Goal: Feedback & Contribution: Contribute content

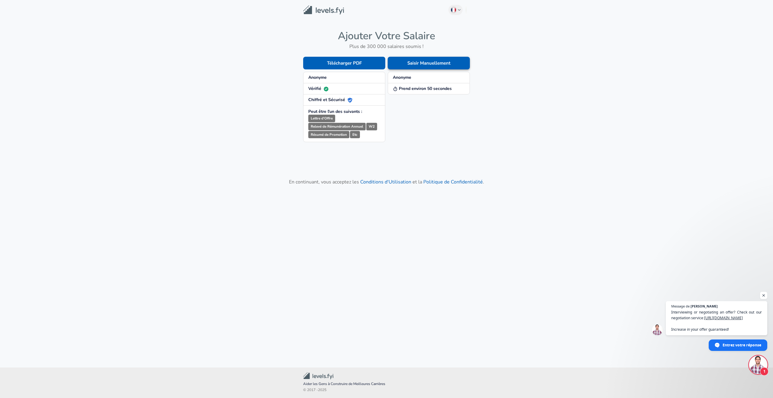
click at [425, 66] on button "Saisir Manuellement" at bounding box center [429, 63] width 82 height 13
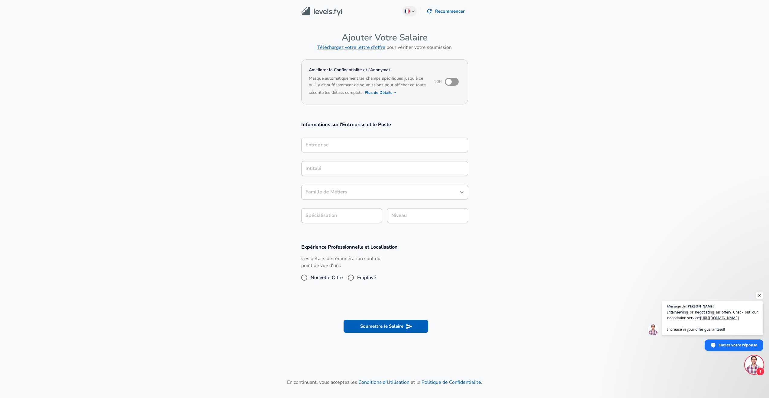
click at [335, 142] on input "Entreprise" at bounding box center [384, 144] width 161 height 9
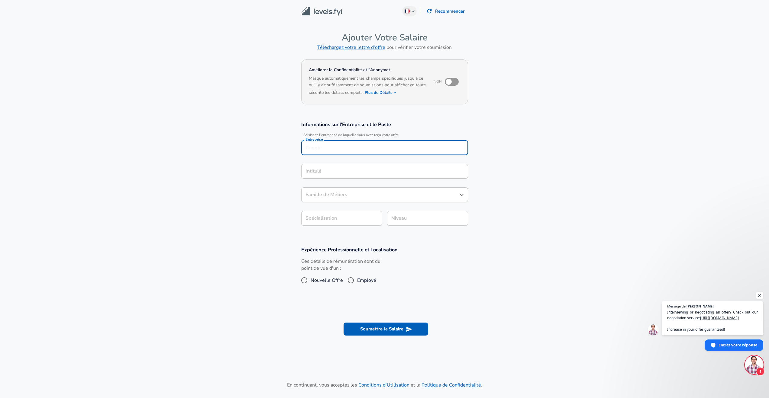
scroll to position [6, 0]
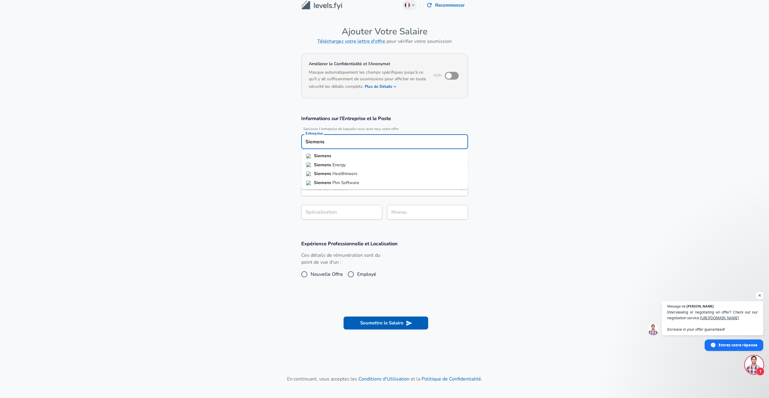
click at [348, 170] on li "Siemens Healthineers" at bounding box center [384, 173] width 167 height 9
drag, startPoint x: 371, startPoint y: 144, endPoint x: 324, endPoint y: 139, distance: 47.0
click at [324, 139] on input "Siemens Healthineers" at bounding box center [384, 141] width 161 height 9
click at [355, 156] on li "Siemens" at bounding box center [384, 156] width 167 height 9
click at [327, 171] on div "Intitulé" at bounding box center [384, 165] width 167 height 15
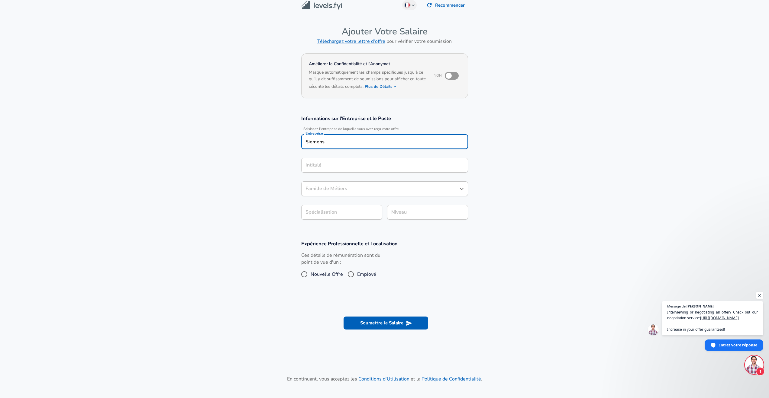
type input "Siemens"
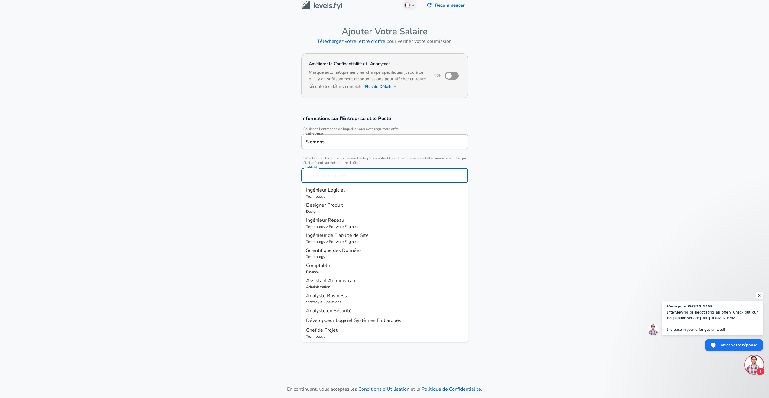
scroll to position [18, 0]
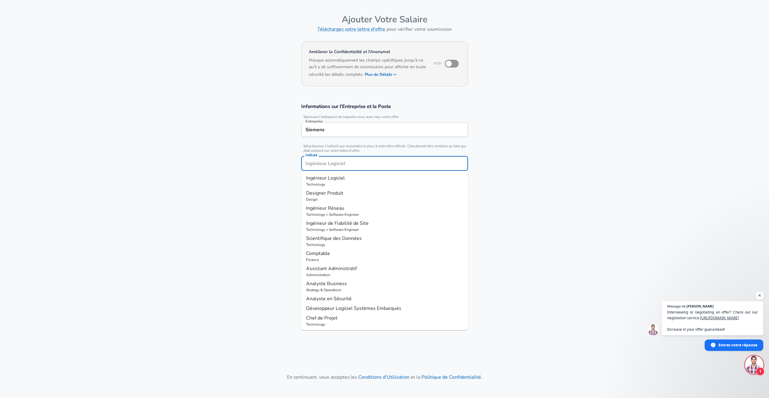
click at [347, 179] on p "Ingénieur Logiciel" at bounding box center [384, 178] width 157 height 7
type input "Ingénieur Logiciel"
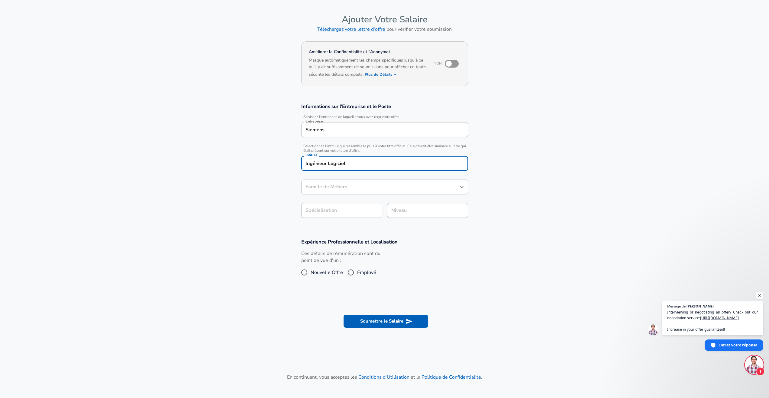
type input "Ingénieur Logiciel"
click at [347, 212] on body "Nous respectons votre vie privée. Nous utilisons des cookies pour améliorer vot…" at bounding box center [384, 181] width 769 height 398
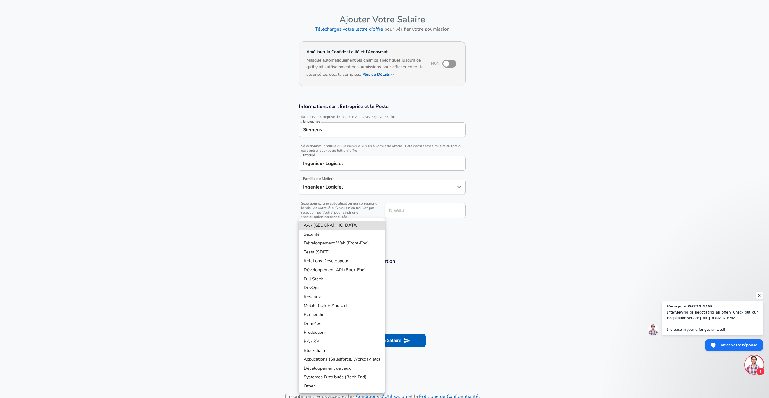
scroll to position [36, 0]
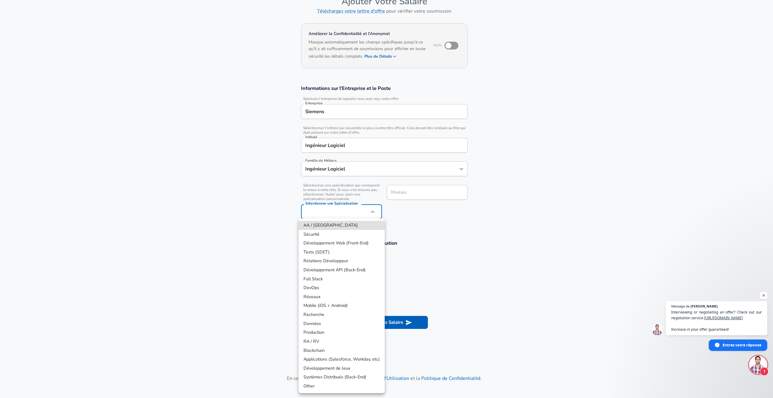
click at [498, 245] on div at bounding box center [386, 199] width 773 height 398
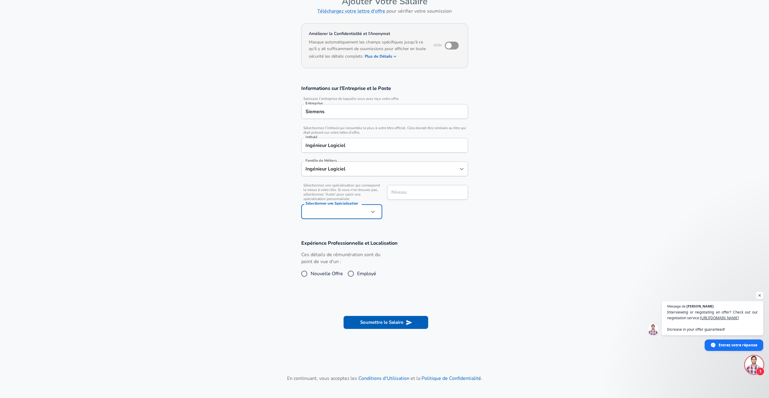
click at [426, 192] on input "Niveau" at bounding box center [427, 192] width 75 height 9
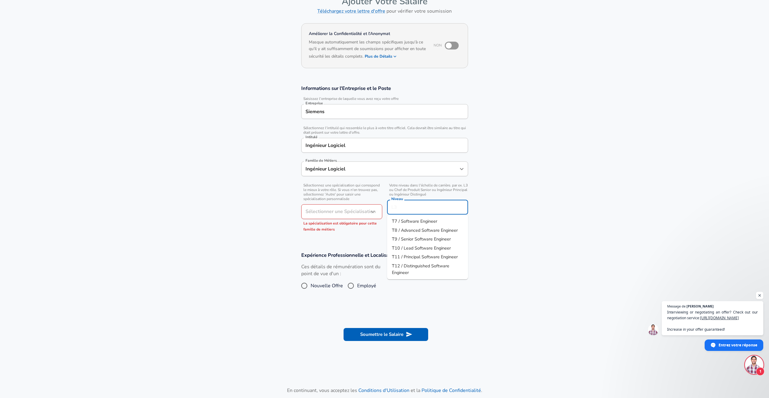
scroll to position [48, 0]
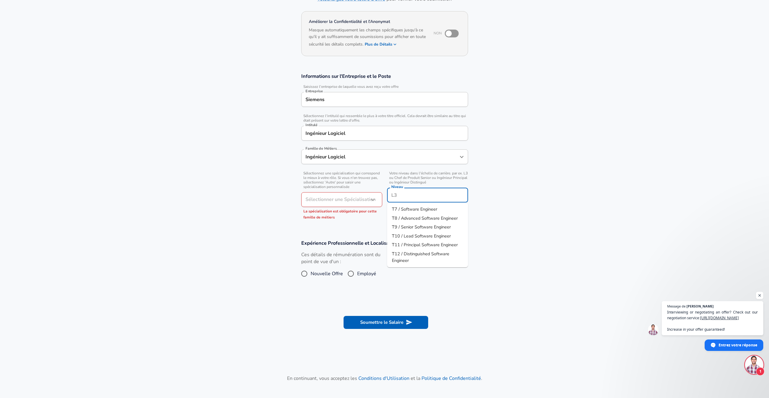
click at [442, 209] on li "T7 / Software Engineer" at bounding box center [427, 209] width 81 height 9
type input "T7 / Software Engineer"
click at [351, 194] on body "Nous respectons votre vie privée. Nous utilisons des cookies pour améliorer vot…" at bounding box center [384, 151] width 769 height 398
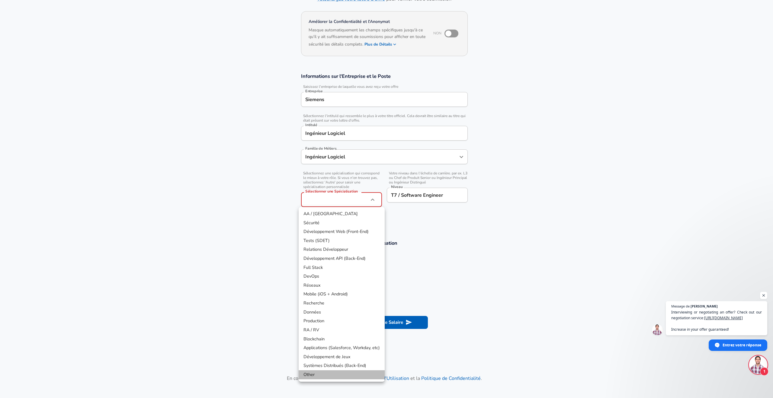
click at [318, 376] on li "Other" at bounding box center [342, 375] width 86 height 9
type input "Other"
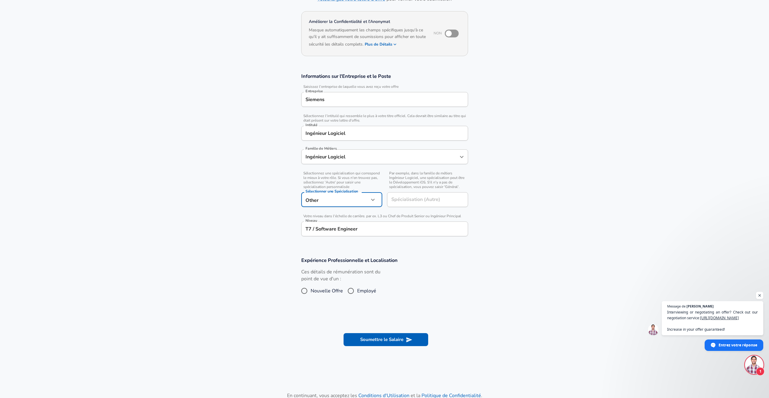
click at [343, 230] on input "T7 / Software Engineer" at bounding box center [384, 228] width 161 height 9
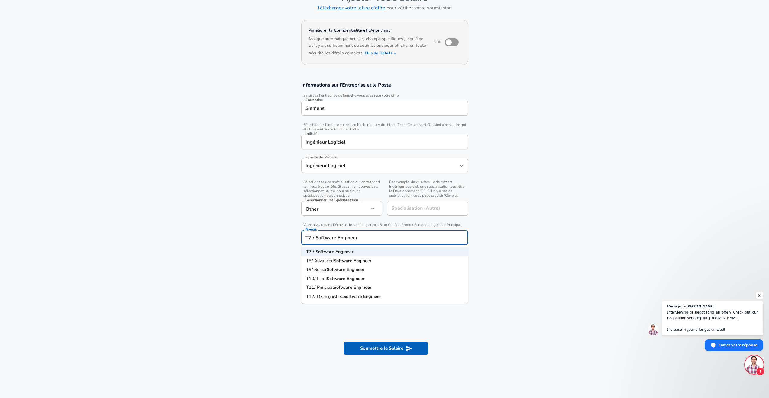
scroll to position [12, 0]
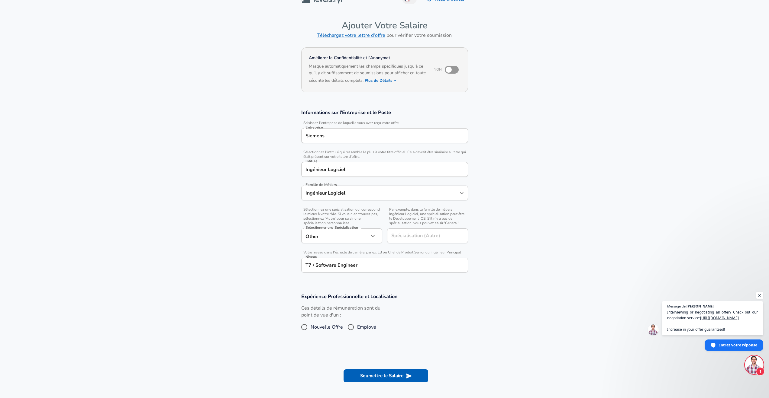
click at [268, 277] on section "Informations sur l'Entreprise et le Poste Saisissez l'entreprise de laquelle vo…" at bounding box center [384, 194] width 769 height 184
click at [352, 327] on input "Employé" at bounding box center [350, 328] width 13 height 10
radio input "true"
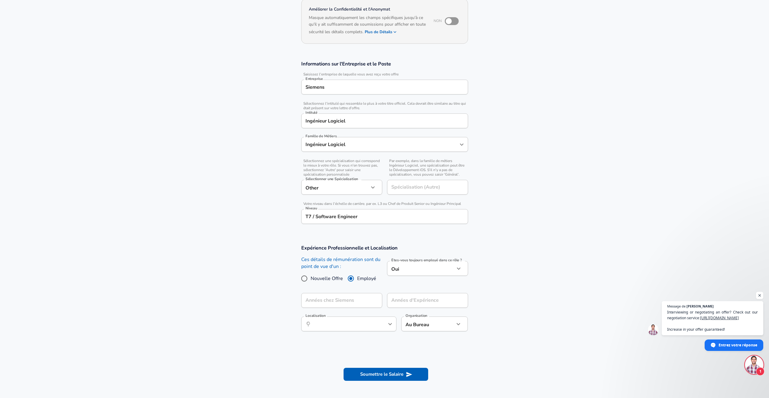
scroll to position [85, 0]
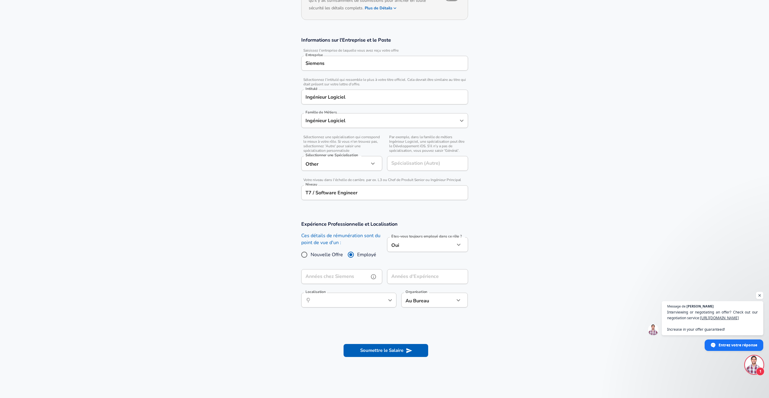
click at [353, 278] on div "Années chez Siemens Années chez Siemens" at bounding box center [341, 277] width 81 height 16
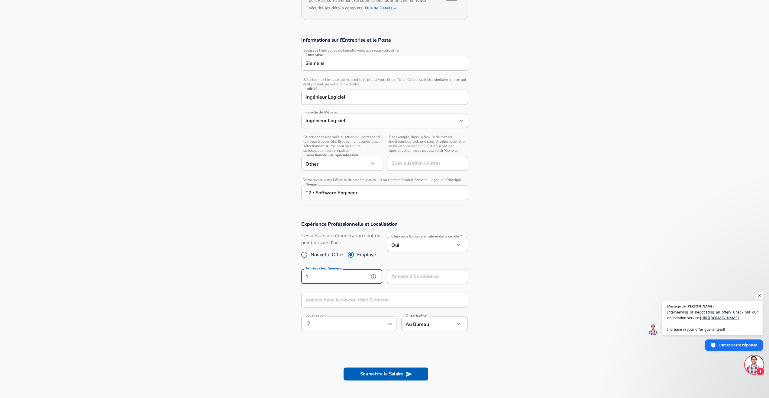
type input "1"
click at [413, 280] on input "Années d'Expérience" at bounding box center [421, 276] width 68 height 15
type input "5"
click at [370, 300] on input "Années dans le Niveau chez Siemens" at bounding box center [377, 300] width 153 height 15
type input "1"
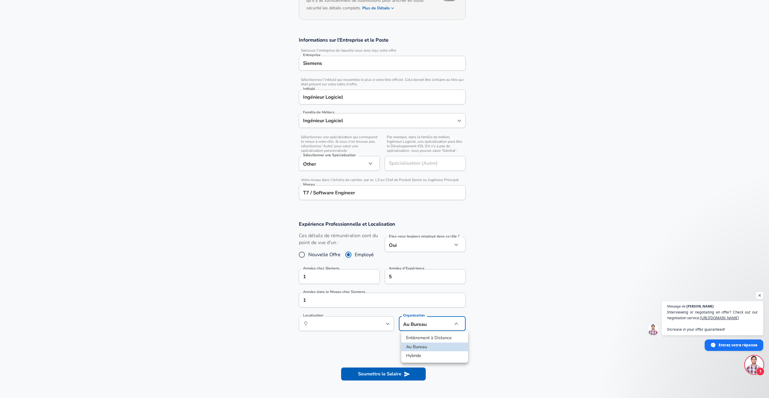
click at [413, 314] on body "Nous respectons votre vie privée. Nous utilisons des cookies pour améliorer vot…" at bounding box center [384, 114] width 769 height 398
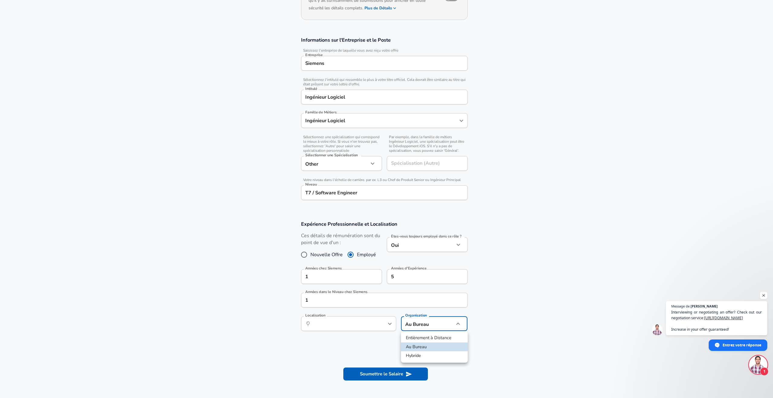
click at [429, 339] on li "Entièrement à Distance" at bounding box center [434, 338] width 67 height 9
type input "remote"
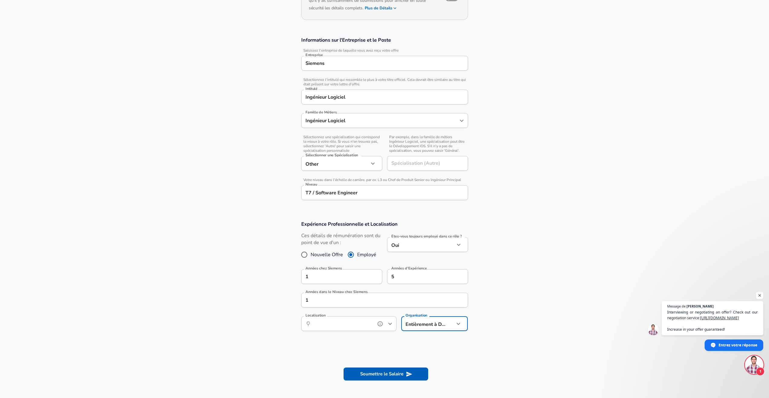
click at [355, 323] on input "Localisation" at bounding box center [342, 323] width 62 height 9
click at [349, 339] on li "Leuve n, BU, [GEOGRAPHIC_DATA]" at bounding box center [348, 338] width 95 height 9
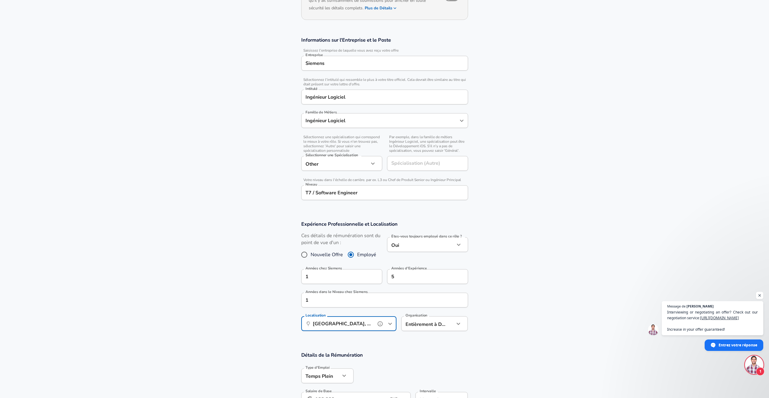
type input "[GEOGRAPHIC_DATA], BU, [GEOGRAPHIC_DATA]"
click at [383, 357] on h3 "Détails de la Rémunération" at bounding box center [384, 355] width 167 height 7
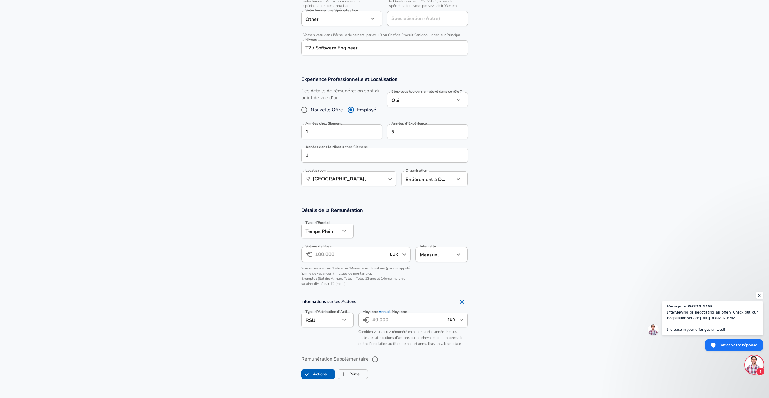
click at [345, 258] on input "Salaire de Base" at bounding box center [351, 254] width 72 height 15
type input "65.000"
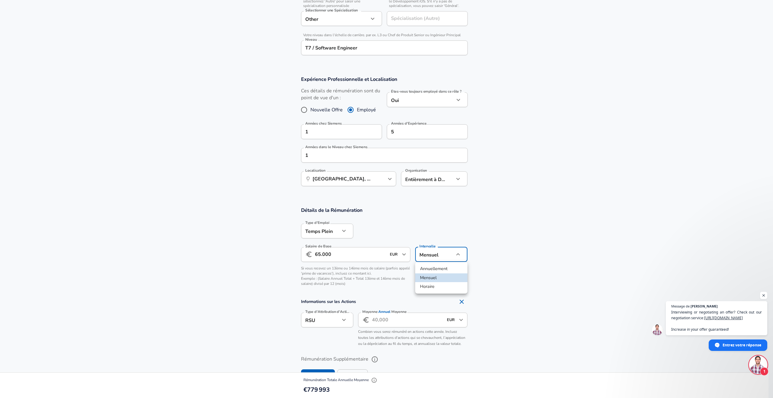
click at [445, 273] on li "Annuellement" at bounding box center [441, 269] width 52 height 9
type input "yearly"
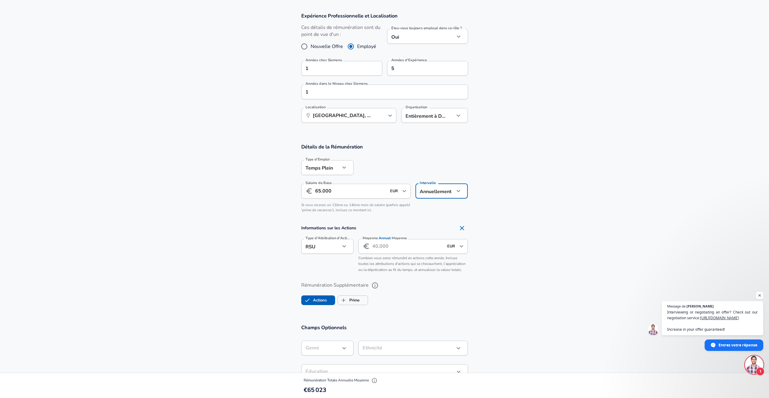
scroll to position [338, 0]
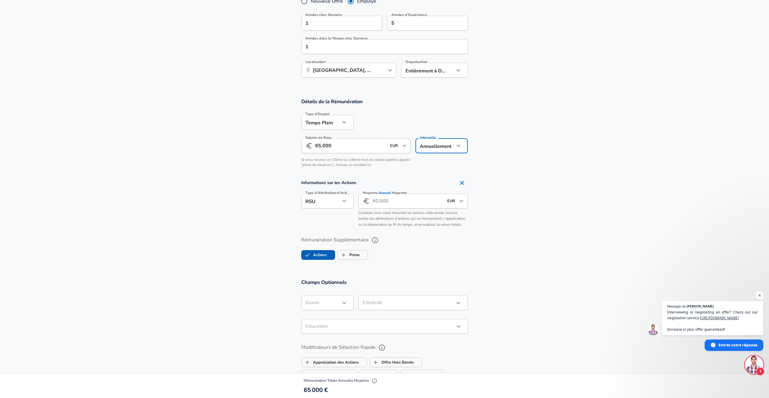
click at [384, 204] on input "Moyenne Annuel Moyenne" at bounding box center [408, 201] width 72 height 15
type input "3.000"
click at [406, 224] on span "Combien vous serez rémunéré en actions cette année. Incluez toutes les attribut…" at bounding box center [411, 218] width 107 height 17
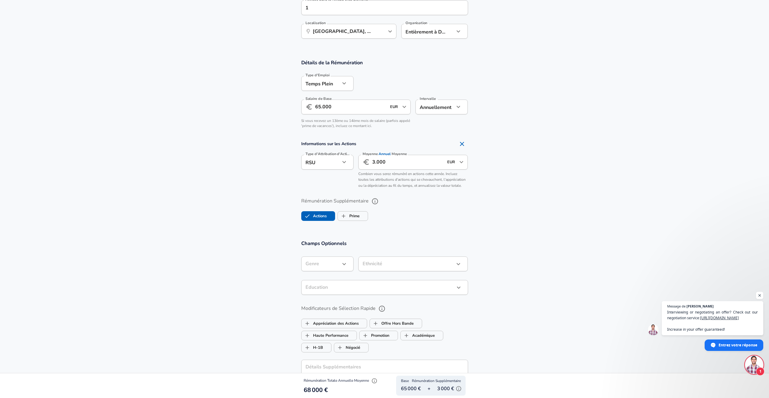
scroll to position [374, 0]
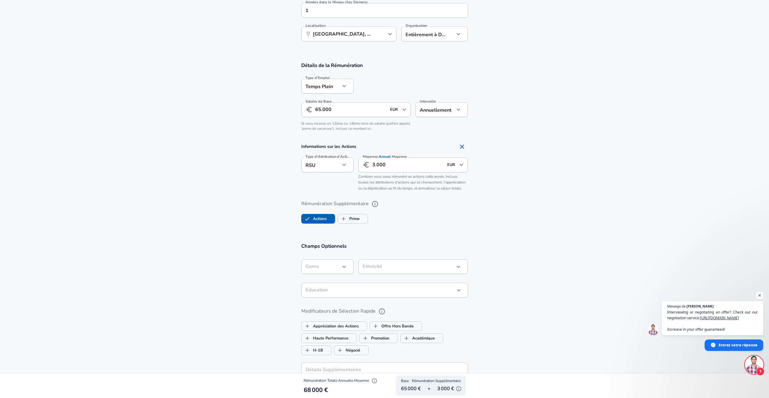
click at [351, 169] on div "RSU stock Type d'Attribution d'Actions" at bounding box center [327, 165] width 52 height 15
click at [348, 167] on button "button" at bounding box center [344, 165] width 10 height 10
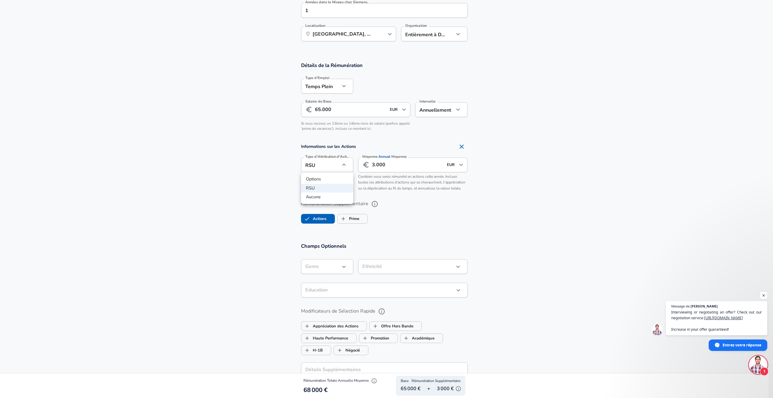
click at [327, 197] on li "Aucune" at bounding box center [327, 197] width 52 height 9
type input "none"
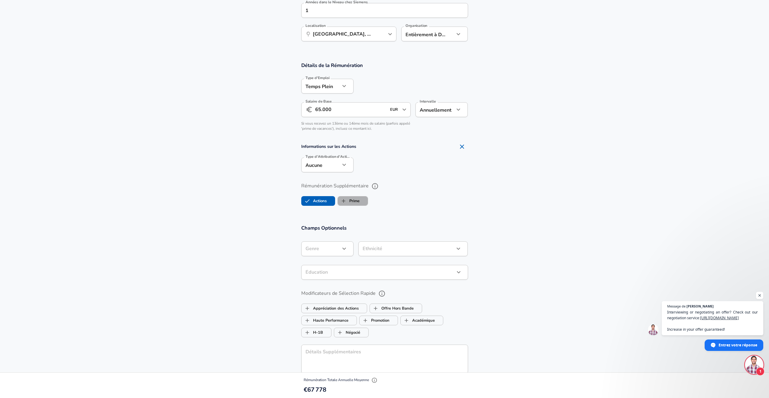
click at [355, 199] on label "Prime" at bounding box center [349, 200] width 22 height 11
checkbox input "true"
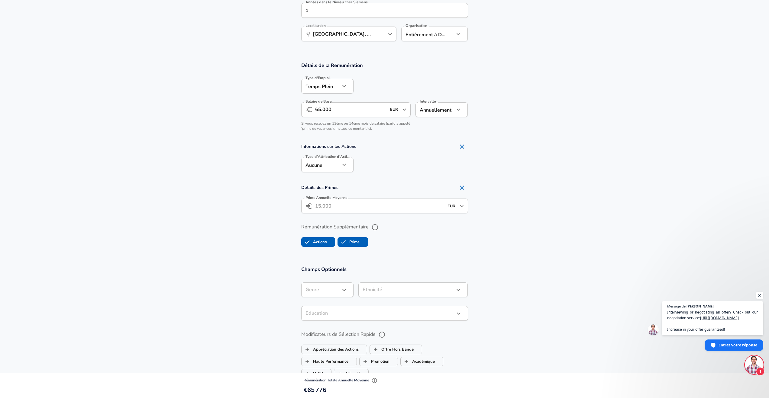
click at [354, 207] on input "Prime Annuelle Moyenne" at bounding box center [379, 206] width 129 height 15
type input "5"
type input "3.000"
click at [382, 220] on div "Rémunération Supplémentaire Actions Prime" at bounding box center [384, 233] width 181 height 32
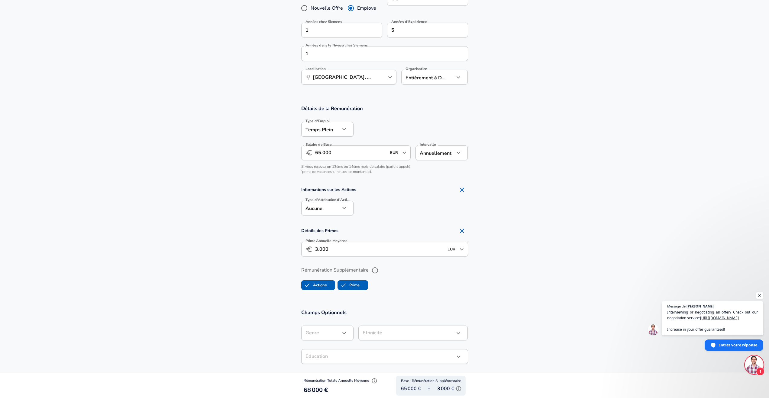
scroll to position [266, 0]
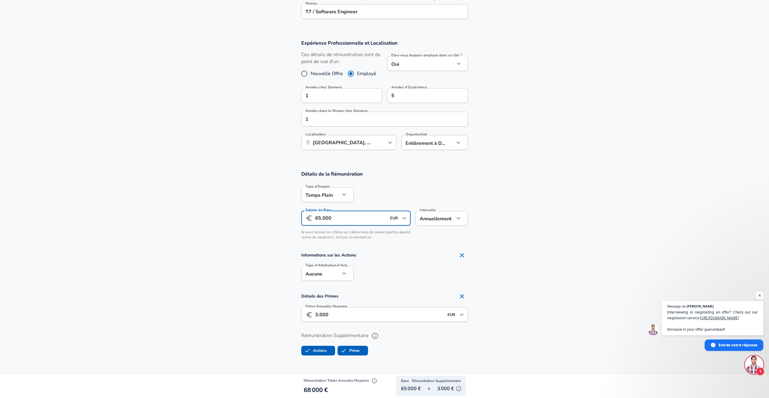
click at [318, 217] on input "65.000" at bounding box center [351, 218] width 72 height 15
type input "67.000"
click at [410, 274] on div at bounding box center [410, 274] width 114 height 24
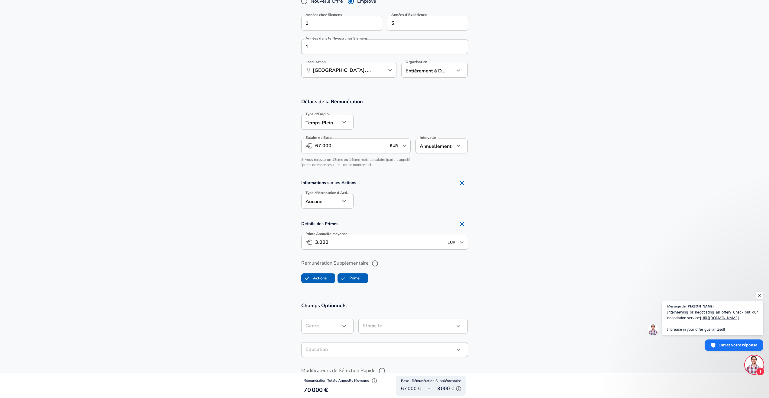
scroll to position [519, 0]
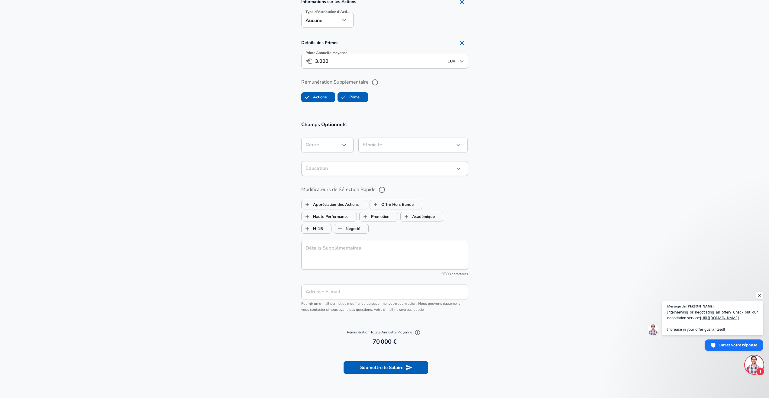
click at [356, 292] on input "Adresse E-mail" at bounding box center [384, 292] width 167 height 15
type input "[EMAIL_ADDRESS][DOMAIN_NAME]"
click at [255, 266] on section "Champs Optionnels Genre ​ Genre Ethnicité ​ Ethnicité Éducation ​ Éducation Mod…" at bounding box center [384, 219] width 769 height 211
click at [325, 249] on div "Détails Supplémentaires x Détails Supplémentaires 0/500 caractères" at bounding box center [384, 259] width 167 height 37
click at [262, 244] on section "Champs Optionnels Genre ​ Genre Ethnicité ​ Ethnicité Éducation ​ Éducation Mod…" at bounding box center [384, 219] width 769 height 211
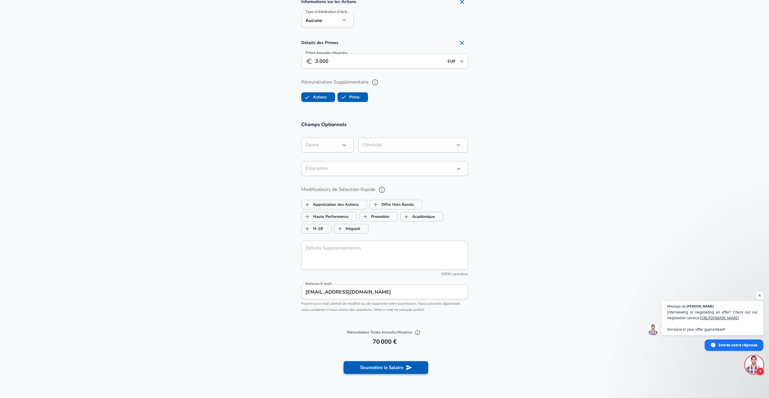
click at [393, 372] on button "Soumettre le Salaire" at bounding box center [385, 367] width 85 height 13
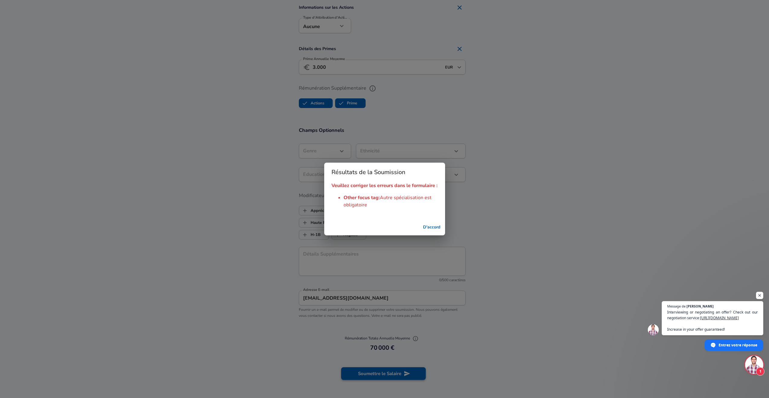
scroll to position [525, 0]
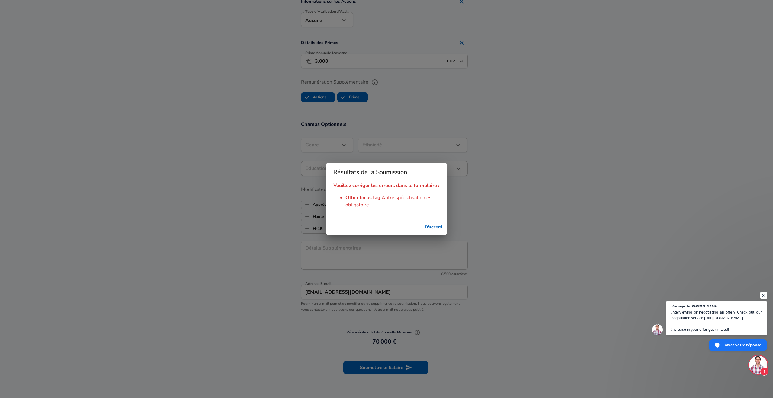
click at [438, 226] on button "D'accord" at bounding box center [433, 227] width 22 height 11
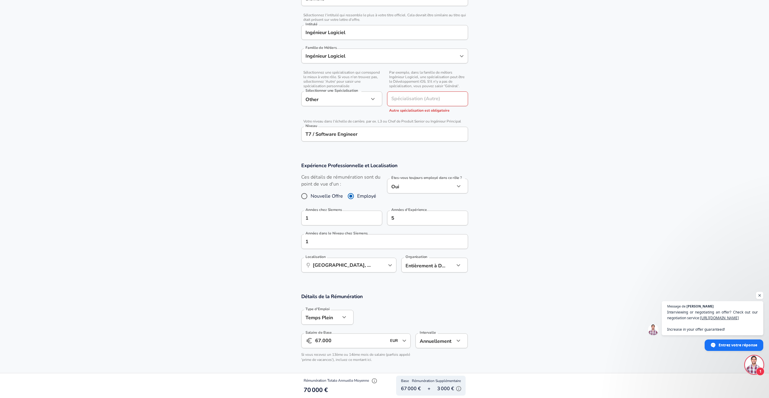
scroll to position [18, 0]
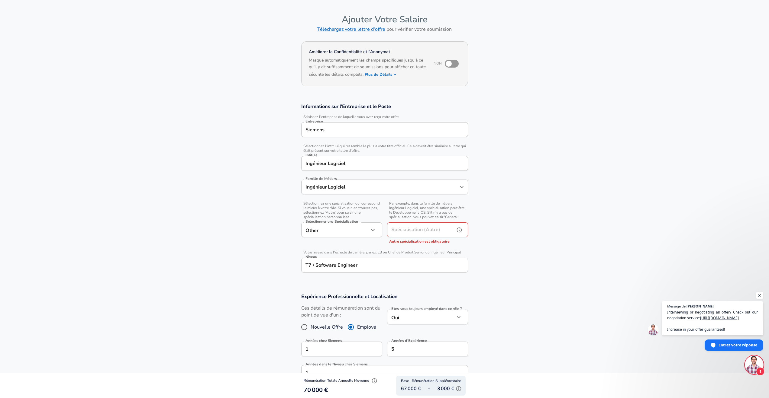
click at [447, 231] on input "Spécialisation (Autre)" at bounding box center [419, 230] width 65 height 15
click at [435, 229] on input "Spécialisation (Autre)" at bounding box center [419, 230] width 65 height 15
click at [462, 210] on span "Par exemple, dans la famille de métiers Ingénieur Logiciel, une spécialisation …" at bounding box center [427, 210] width 81 height 18
click at [432, 225] on input "Spécialisation (Autre)" at bounding box center [419, 230] width 65 height 15
type input "U"
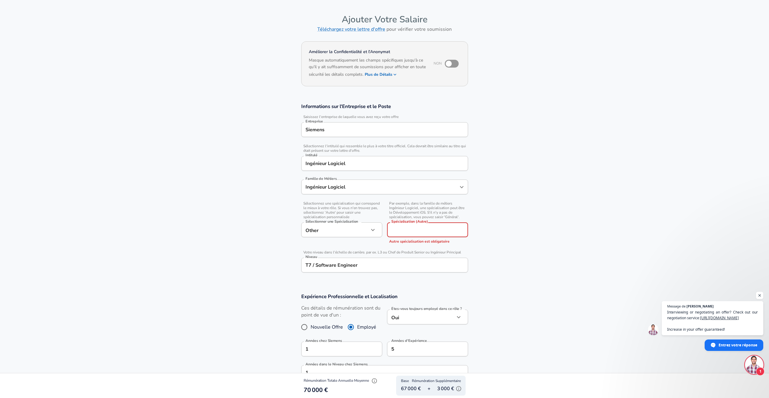
click at [372, 232] on icon "button" at bounding box center [372, 229] width 7 height 7
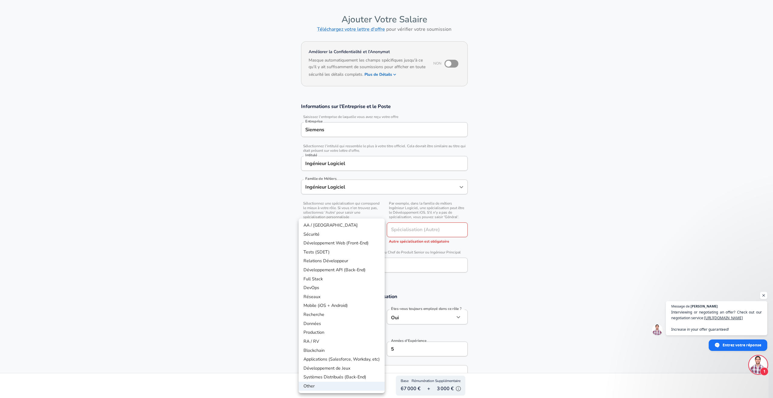
click at [371, 270] on li "Développement API (Back-End)" at bounding box center [342, 270] width 86 height 9
type input "API Development (Back-End)"
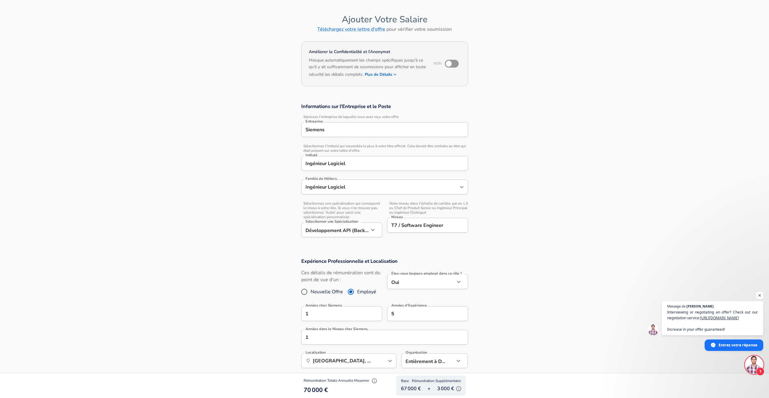
click at [252, 265] on section "Expérience Professionnelle et Localisation Ces détails de rémunération sont du …" at bounding box center [384, 316] width 769 height 131
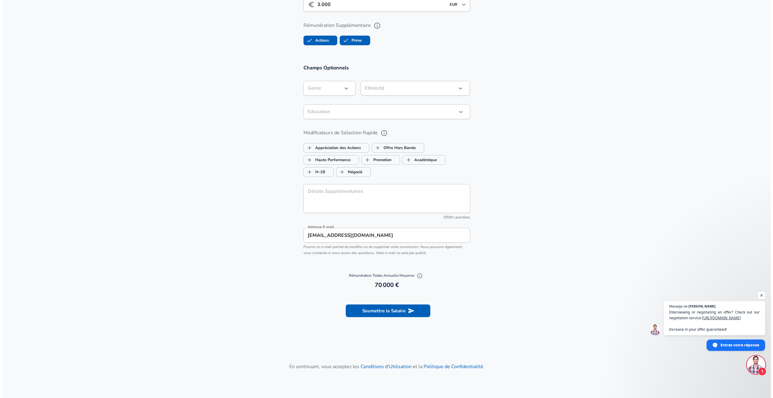
scroll to position [598, 0]
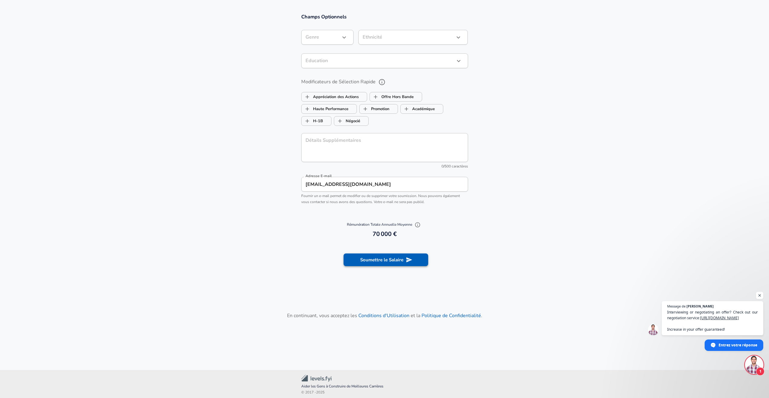
click at [372, 263] on button "Soumettre le Salaire" at bounding box center [385, 260] width 85 height 13
